Goal: Information Seeking & Learning: Compare options

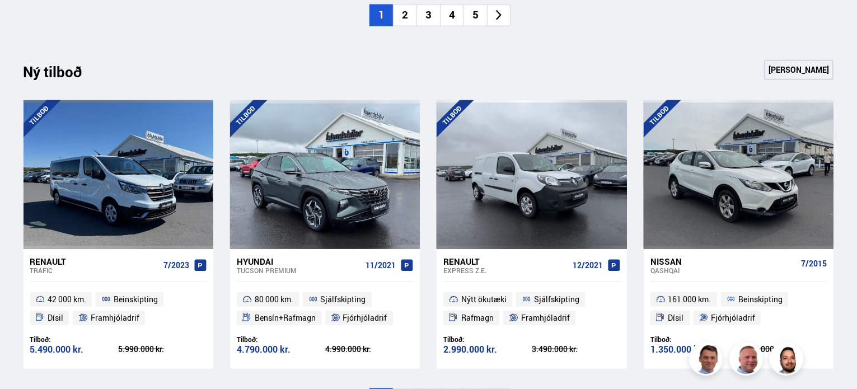
scroll to position [1155, 0]
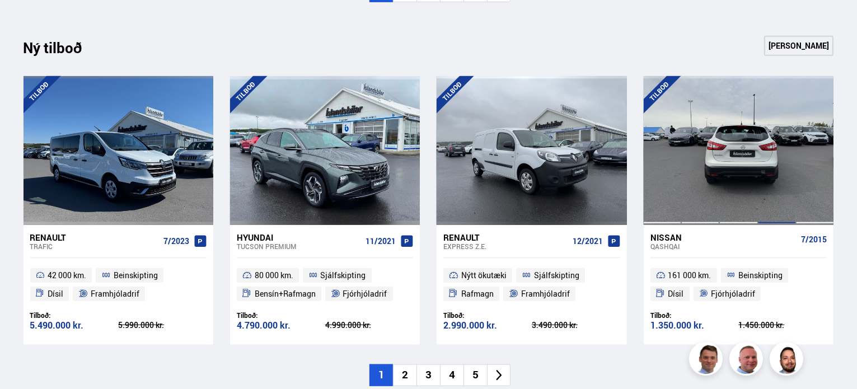
click at [771, 167] on div at bounding box center [777, 150] width 38 height 149
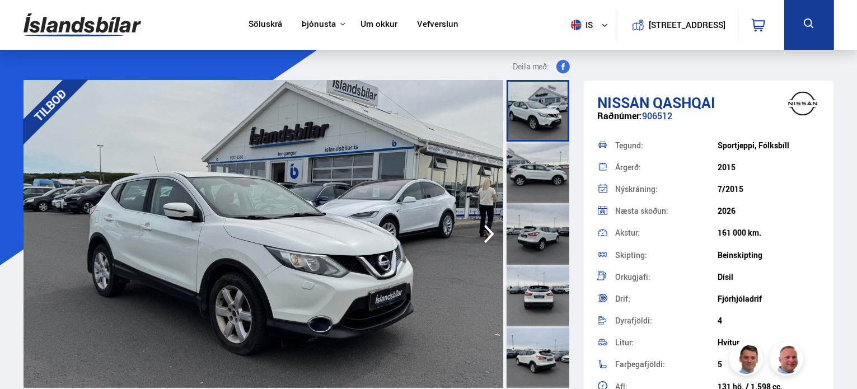
click at [377, 232] on img at bounding box center [264, 234] width 480 height 308
click at [512, 105] on div at bounding box center [538, 111] width 63 height 62
click at [527, 147] on div at bounding box center [538, 173] width 63 height 62
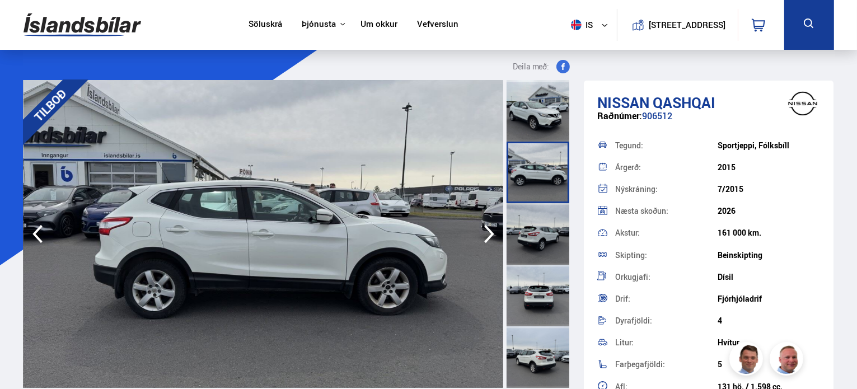
click at [529, 250] on div at bounding box center [538, 234] width 63 height 62
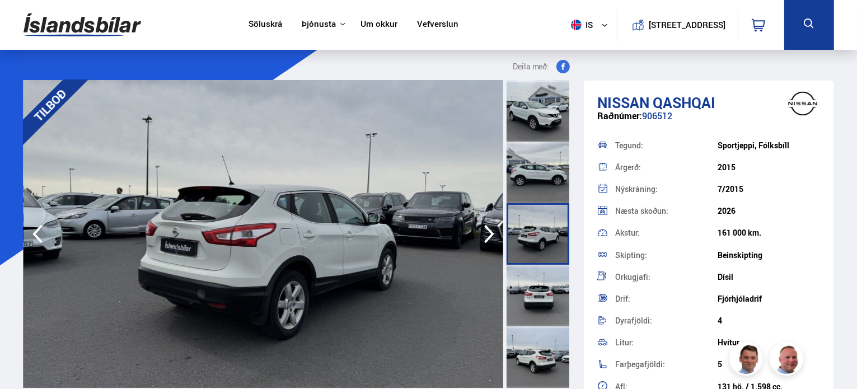
click at [542, 296] on div at bounding box center [538, 296] width 63 height 62
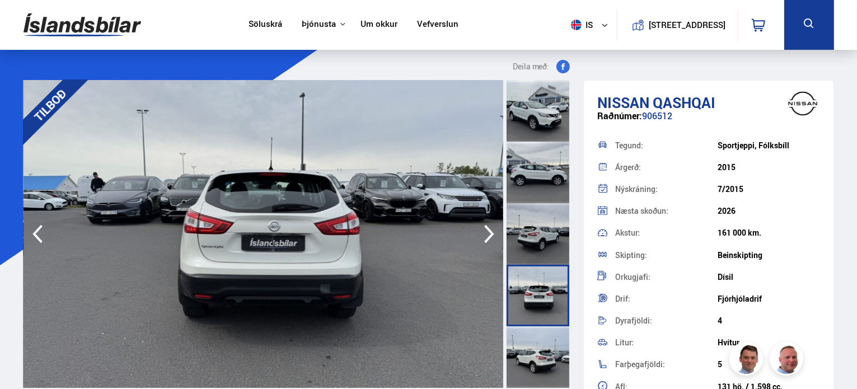
click at [532, 348] on div at bounding box center [538, 357] width 63 height 62
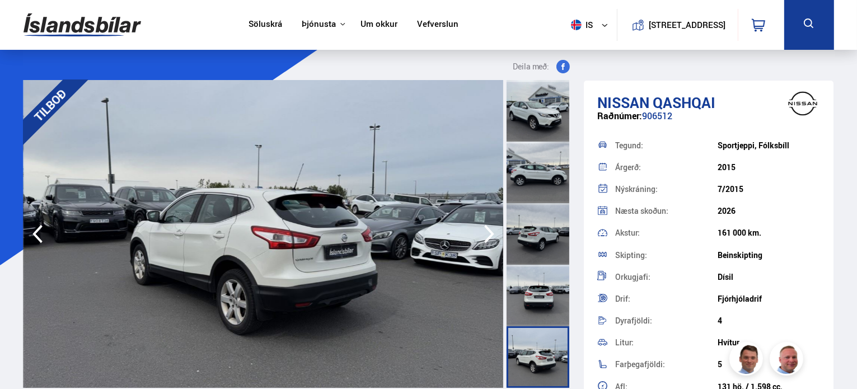
click at [550, 384] on div at bounding box center [538, 357] width 63 height 62
click at [559, 369] on div at bounding box center [538, 357] width 63 height 62
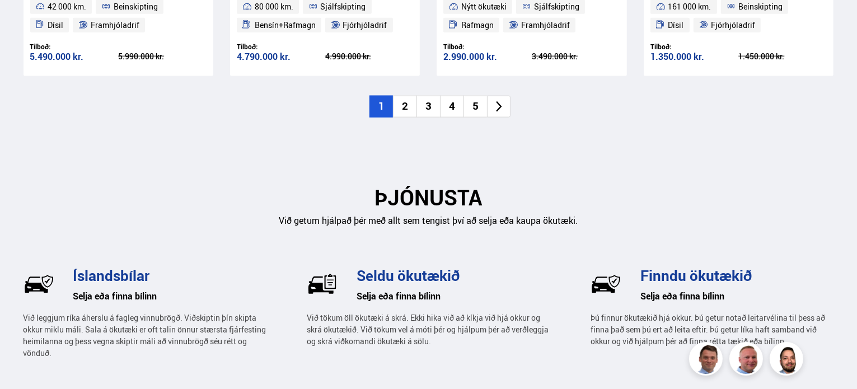
scroll to position [1435, 0]
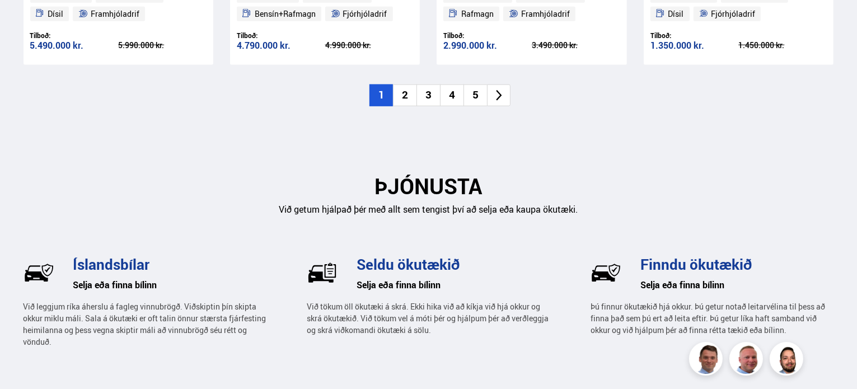
click at [410, 98] on li "2" at bounding box center [405, 96] width 24 height 22
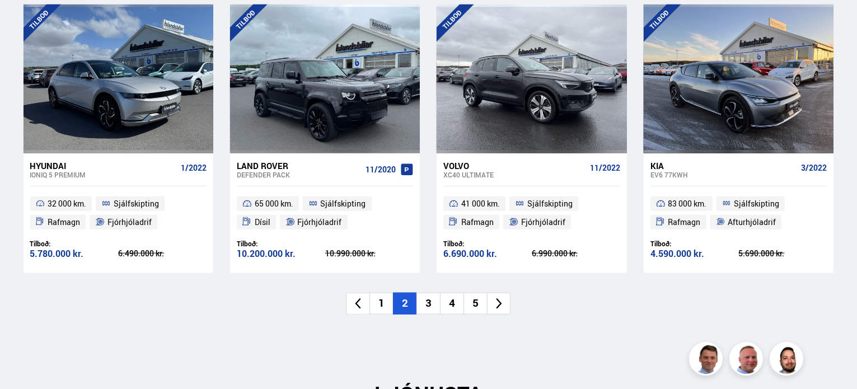
scroll to position [1211, 0]
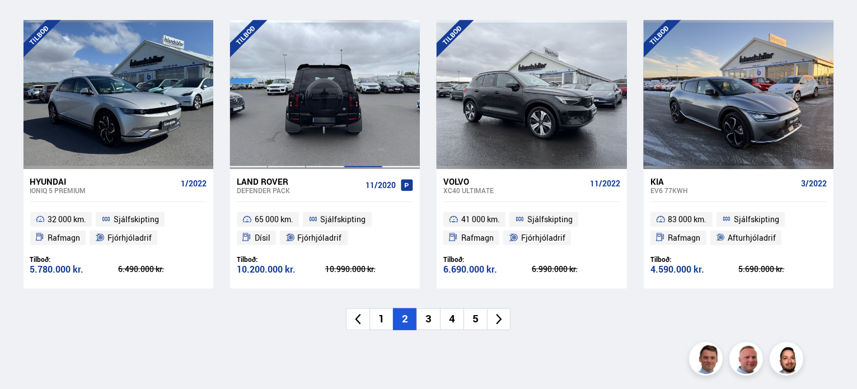
click at [374, 120] on div at bounding box center [363, 94] width 38 height 149
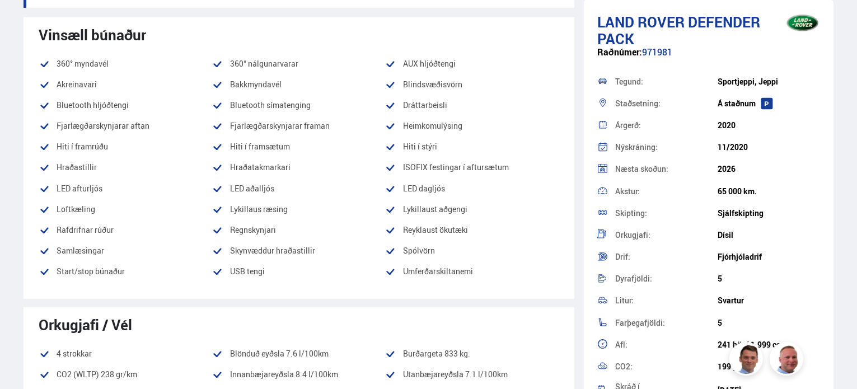
scroll to position [448, 0]
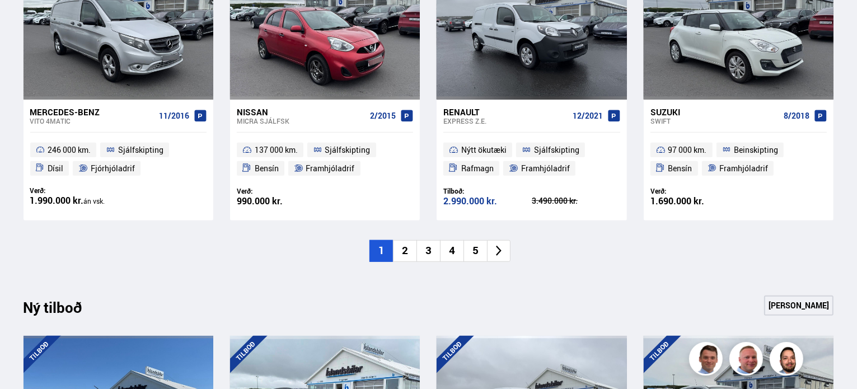
scroll to position [1211, 0]
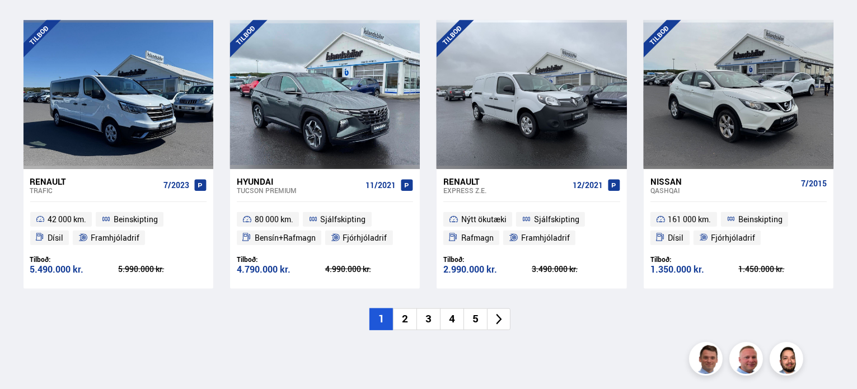
click at [405, 320] on li "2" at bounding box center [405, 319] width 24 height 22
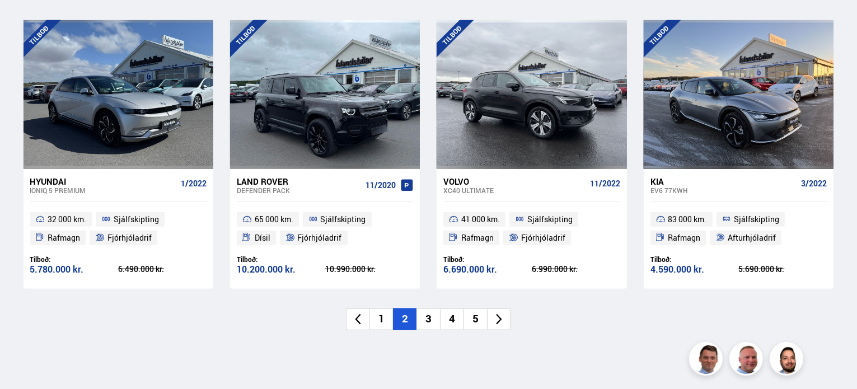
click at [430, 320] on li "3" at bounding box center [428, 319] width 24 height 22
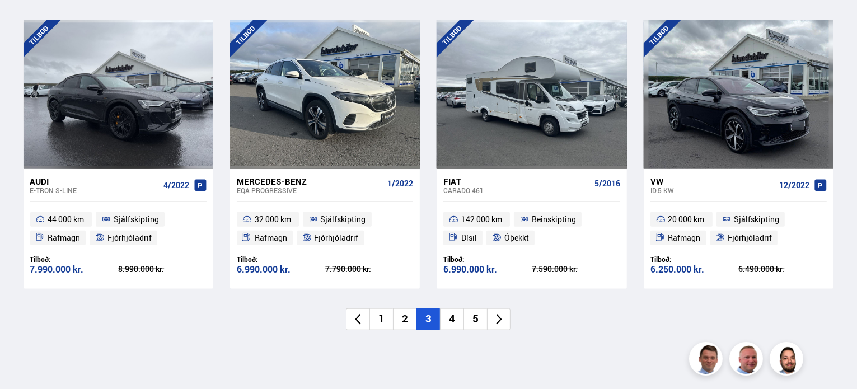
click at [458, 325] on li "4" at bounding box center [452, 319] width 24 height 22
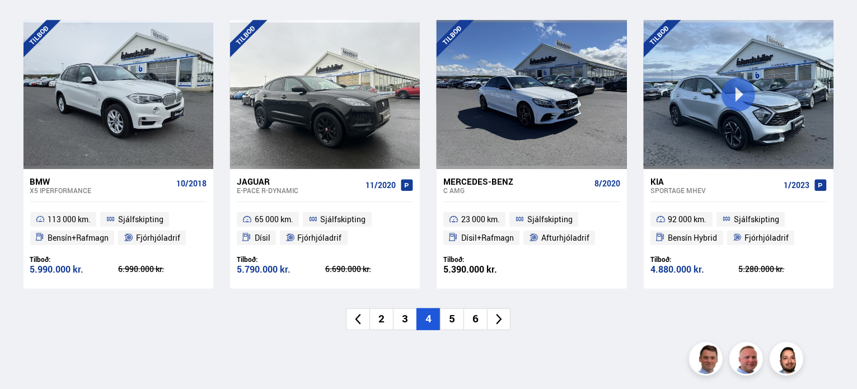
click at [451, 320] on li "5" at bounding box center [452, 319] width 24 height 22
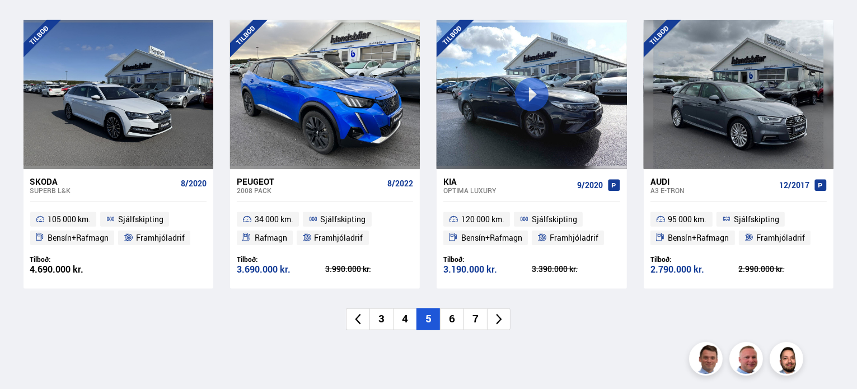
click at [459, 322] on li "6" at bounding box center [452, 319] width 24 height 22
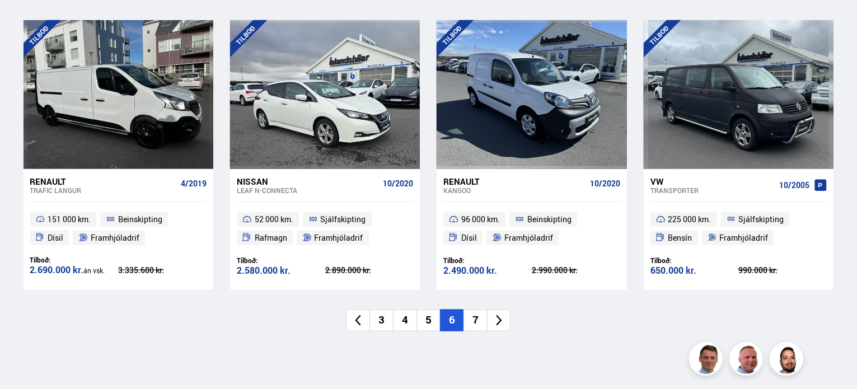
click at [463, 320] on li "7" at bounding box center [475, 320] width 24 height 22
